Goal: Information Seeking & Learning: Understand process/instructions

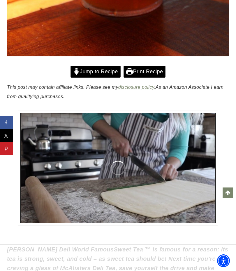
click at [95, 77] on link "Jump to Recipe" at bounding box center [96, 72] width 50 height 12
